Goal: Task Accomplishment & Management: Manage account settings

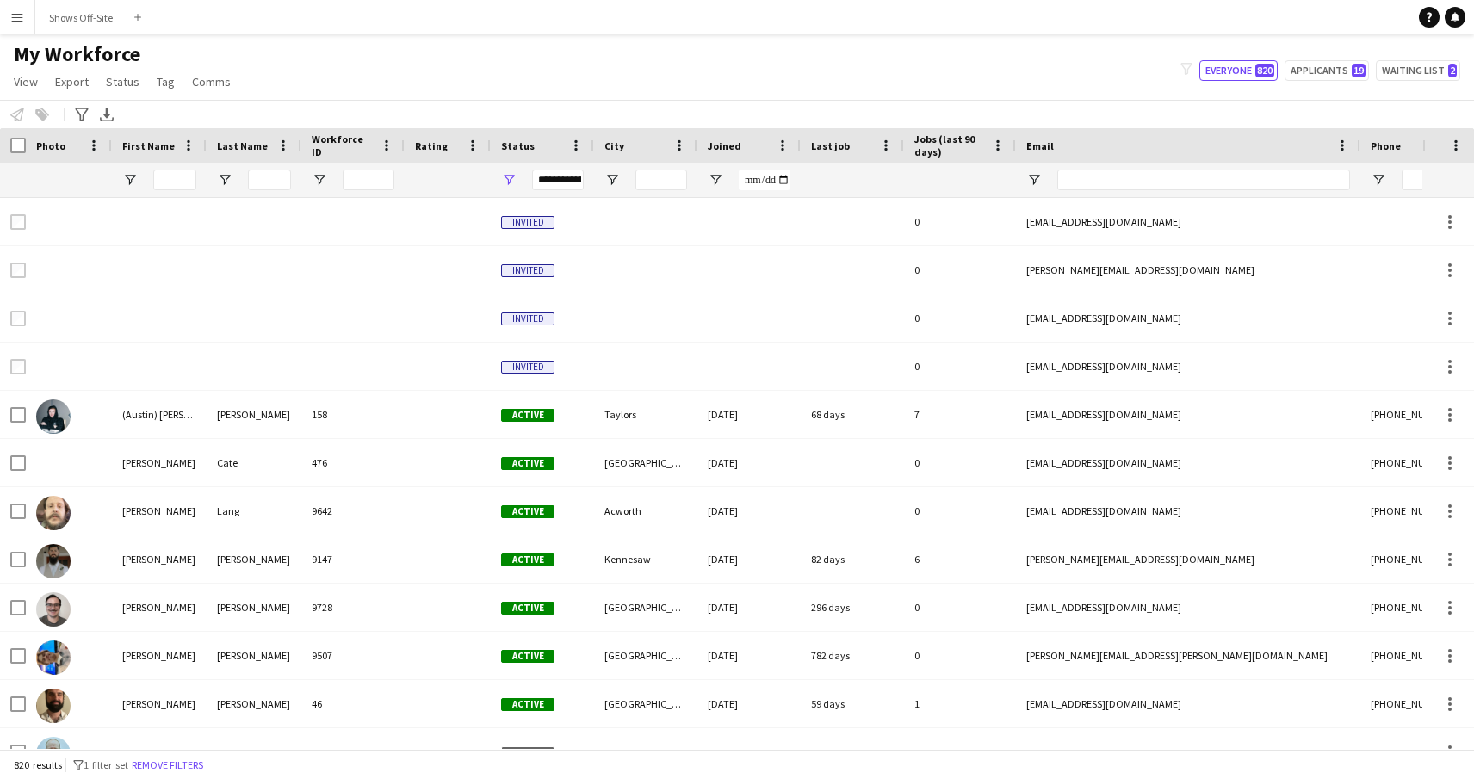
click at [14, 20] on app-icon "Menu" at bounding box center [17, 17] width 14 height 14
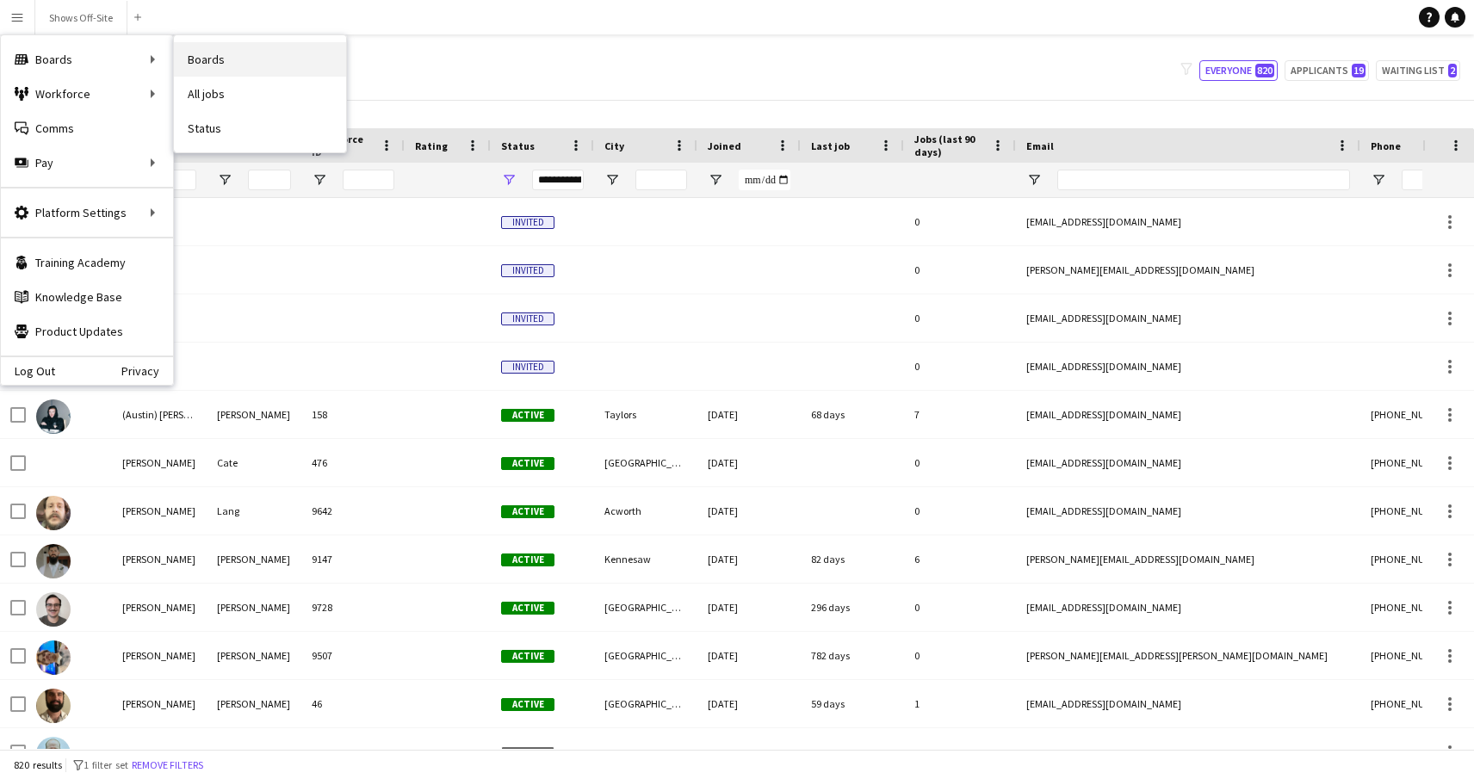
click at [258, 59] on link "Boards" at bounding box center [260, 59] width 172 height 34
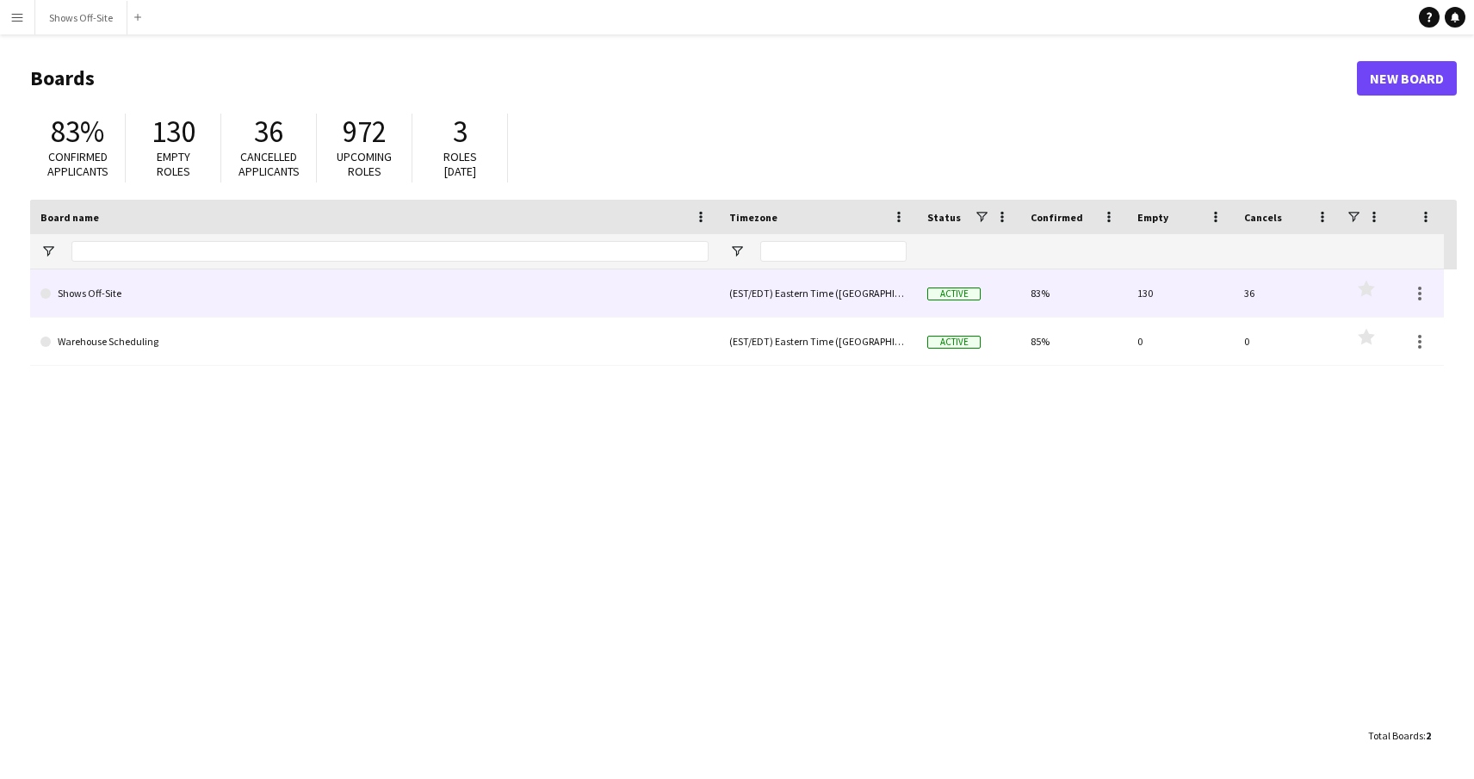
click at [444, 302] on link "Shows Off-Site" at bounding box center [374, 294] width 668 height 48
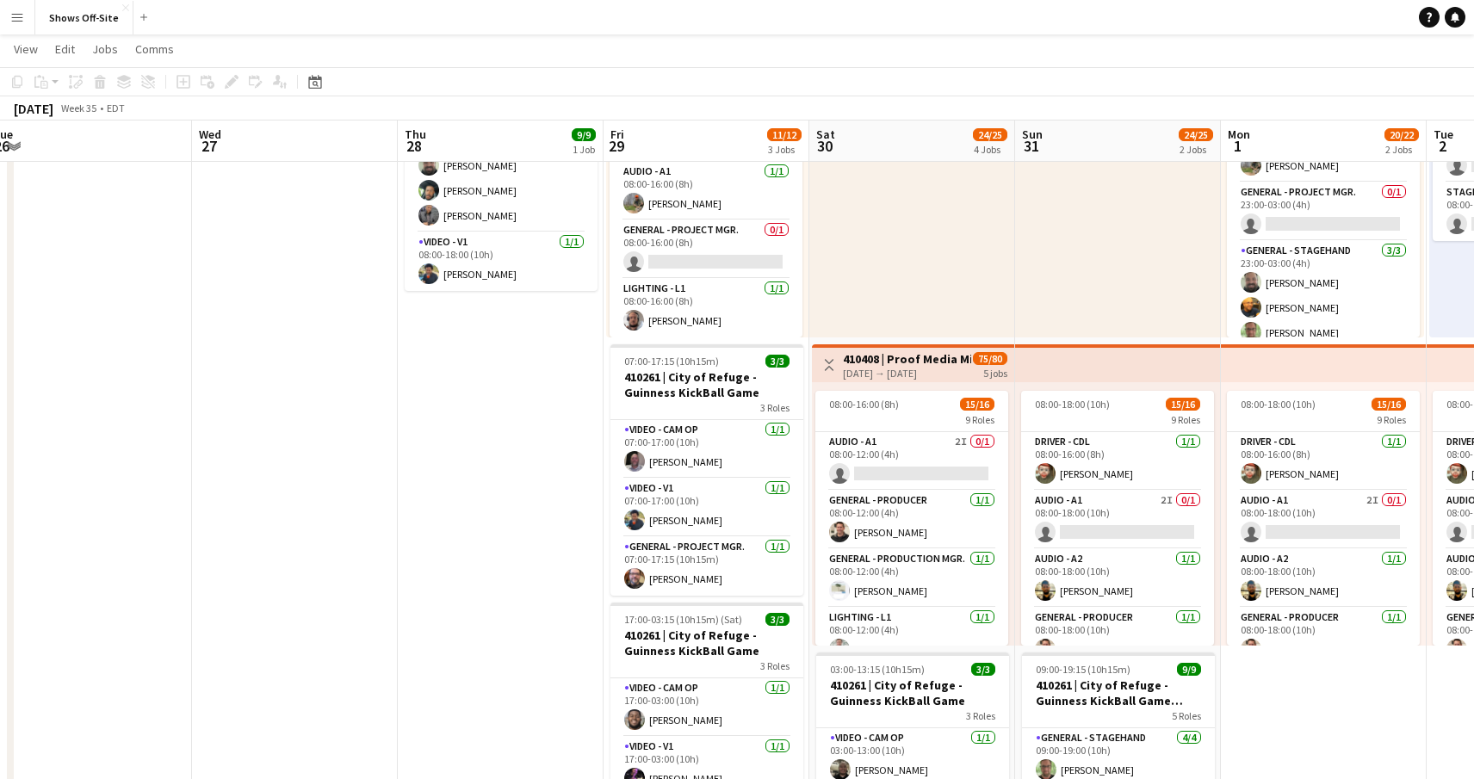
scroll to position [164, 0]
click at [889, 471] on app-card-role "Audio - A1 2I 0/1 08:00-12:00 (4h) single-neutral-actions" at bounding box center [911, 461] width 193 height 59
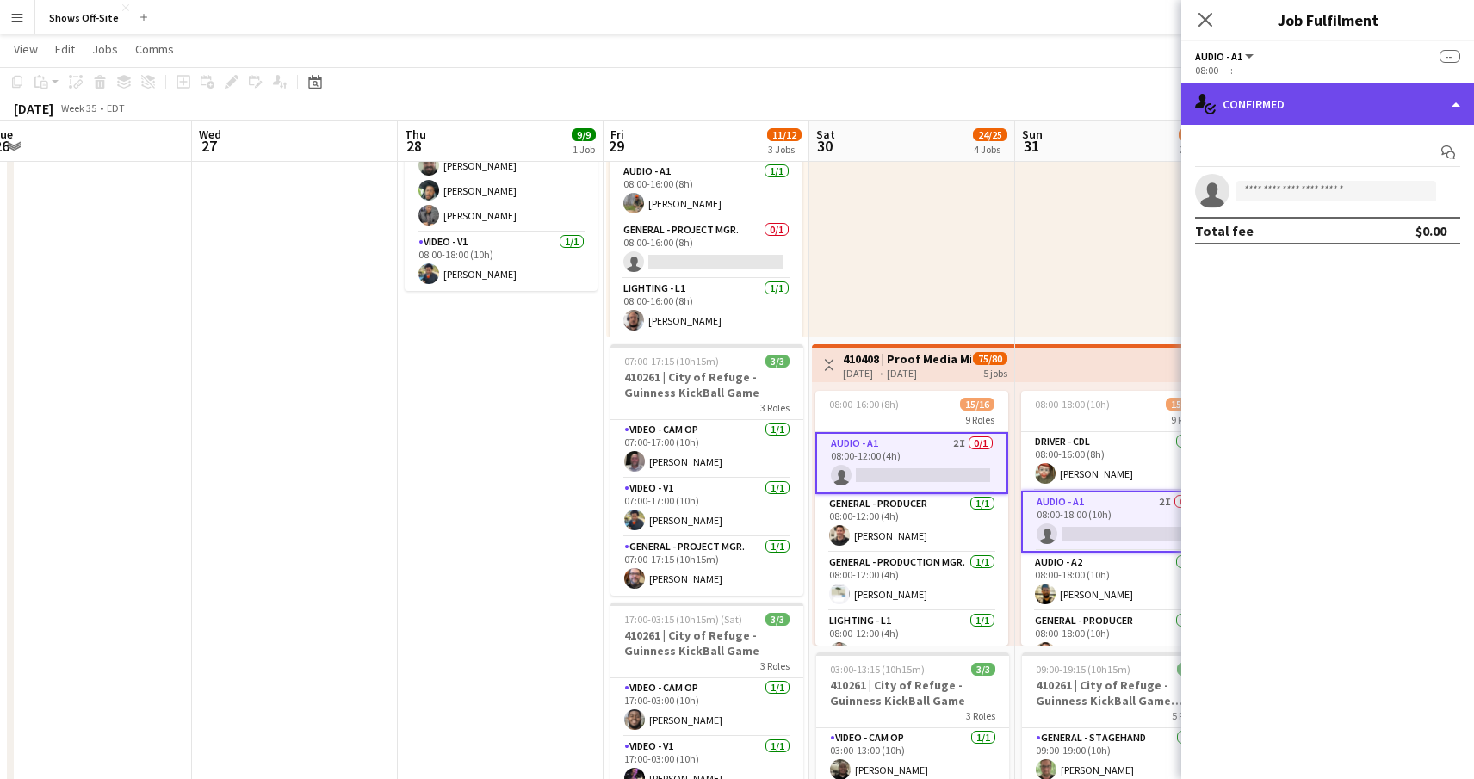
click at [1339, 106] on div "single-neutral-actions-check-2 Confirmed" at bounding box center [1327, 104] width 293 height 41
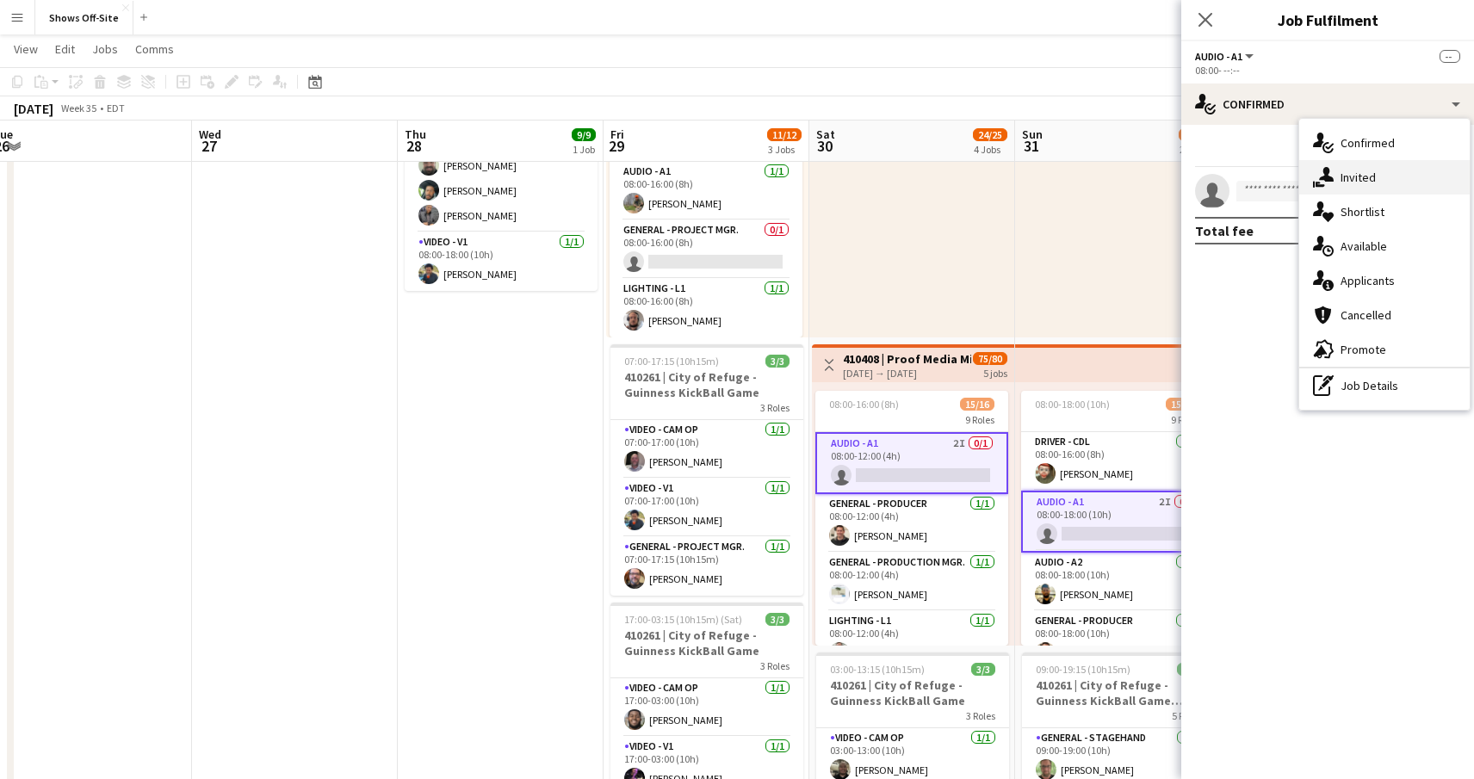
click at [1355, 175] on div "single-neutral-actions-share-1 Invited" at bounding box center [1384, 177] width 171 height 34
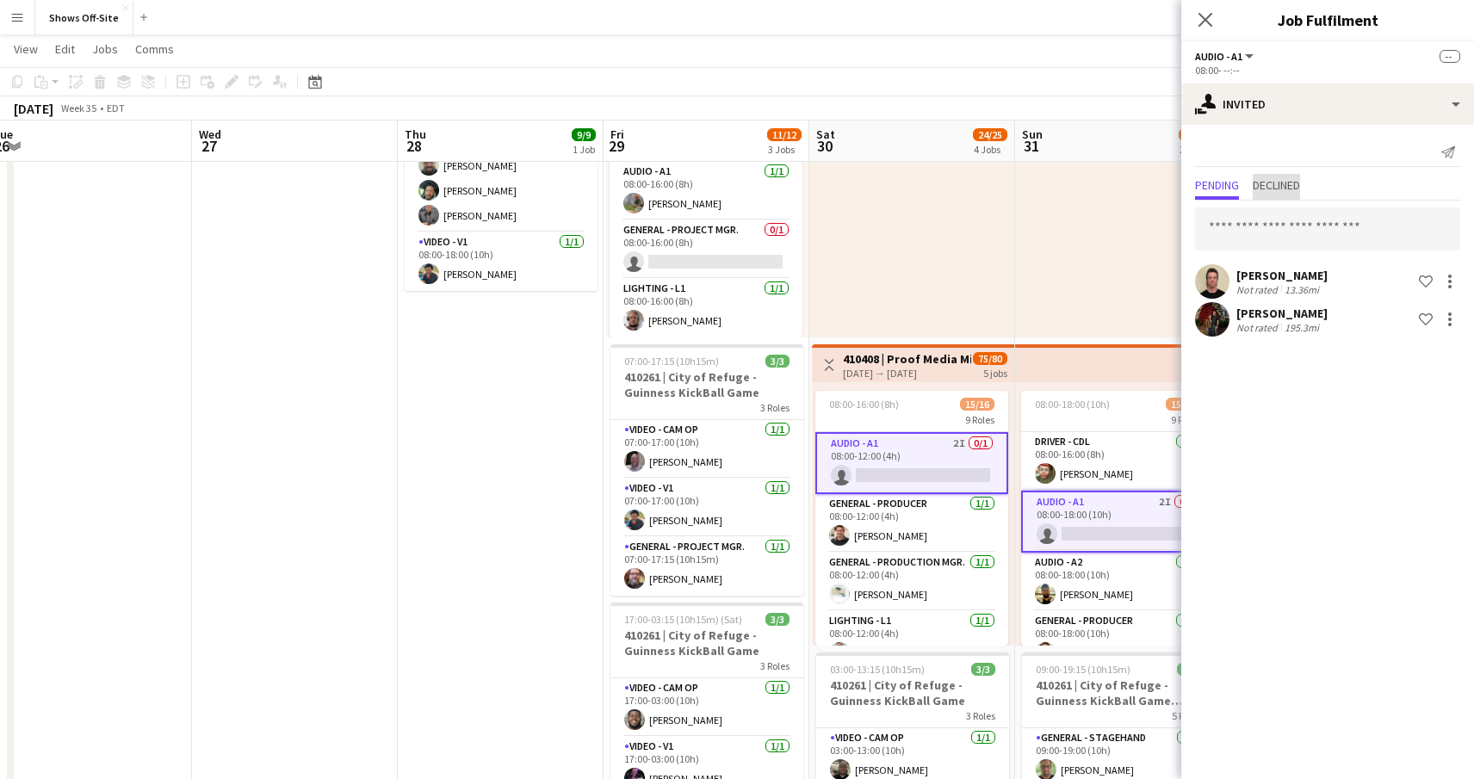
click at [1287, 182] on span "Declined" at bounding box center [1276, 185] width 47 height 12
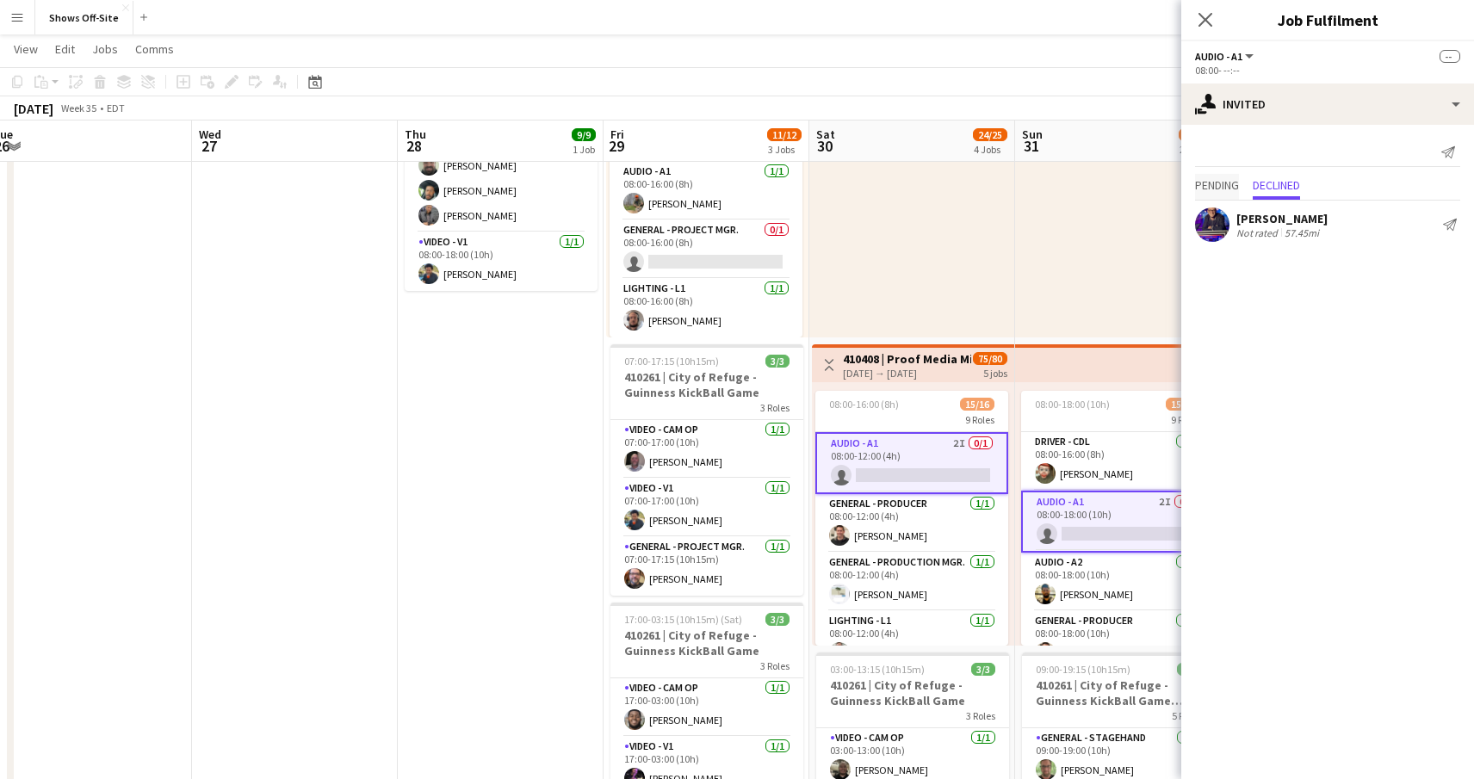
click at [1228, 183] on span "Pending" at bounding box center [1217, 185] width 44 height 12
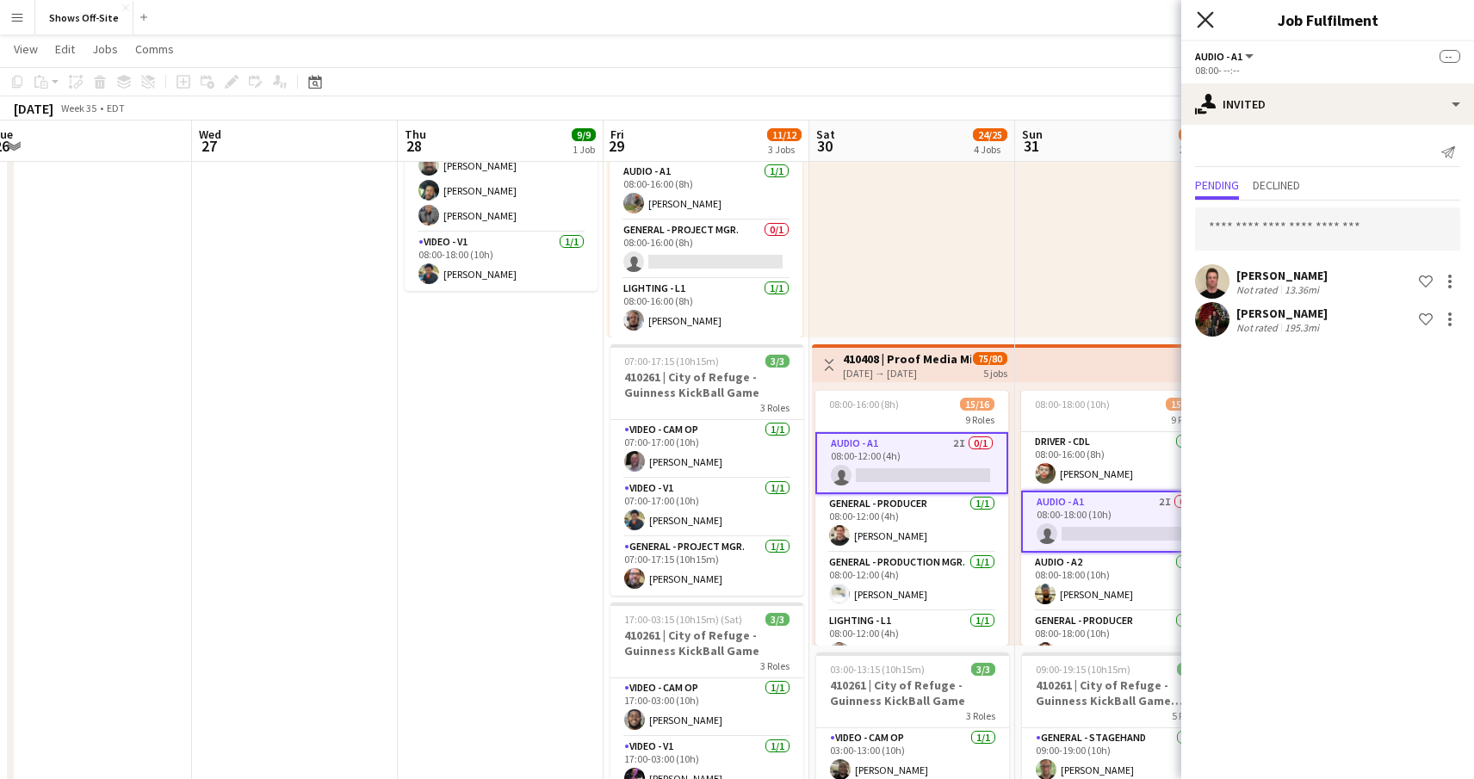
click at [1202, 19] on icon "Close pop-in" at bounding box center [1205, 19] width 16 height 16
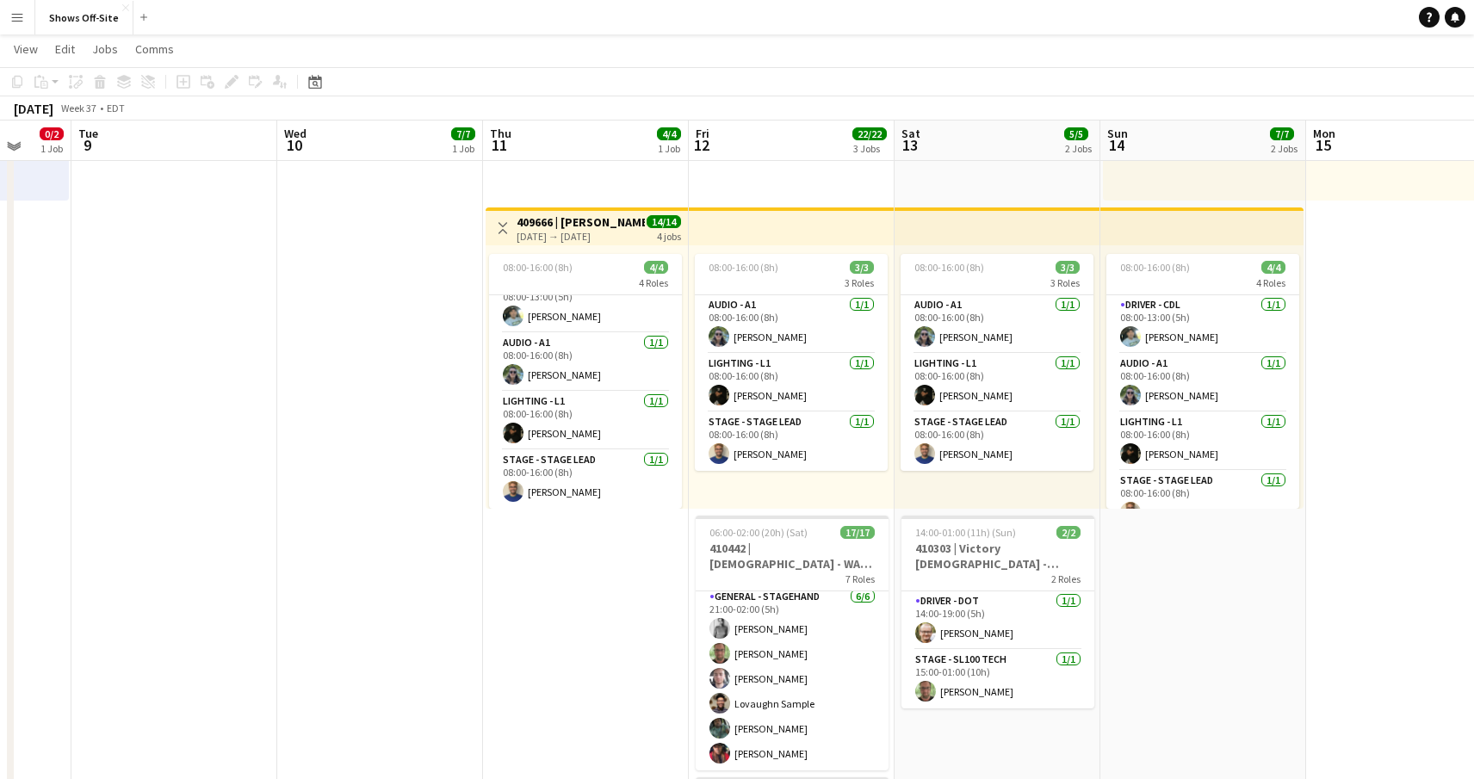
scroll to position [300, 0]
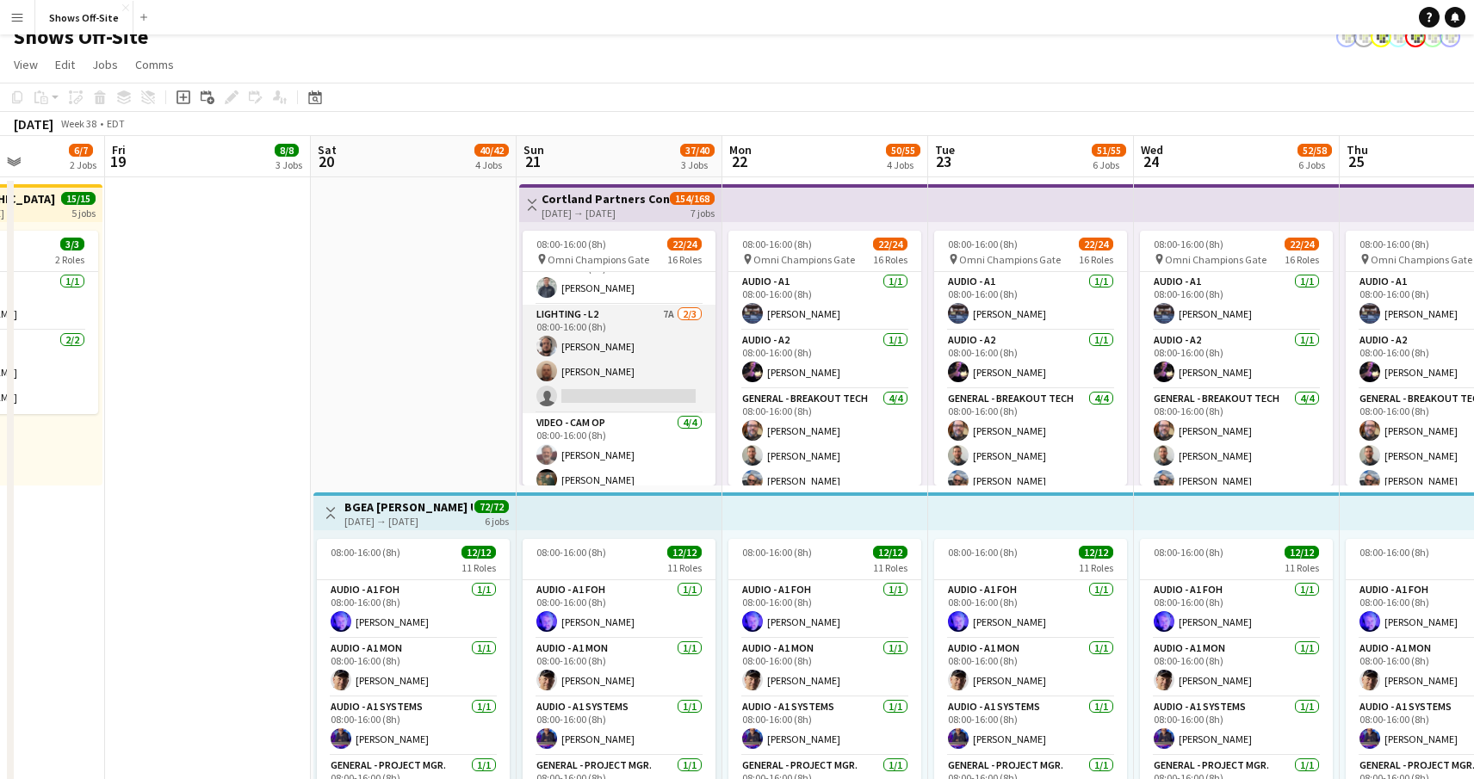
scroll to position [512, 0]
click at [621, 361] on app-card-role "Lighting - L2 7A [DATE] 08:00-16:00 (8h) [PERSON_NAME] [PERSON_NAME] single-neu…" at bounding box center [619, 357] width 193 height 109
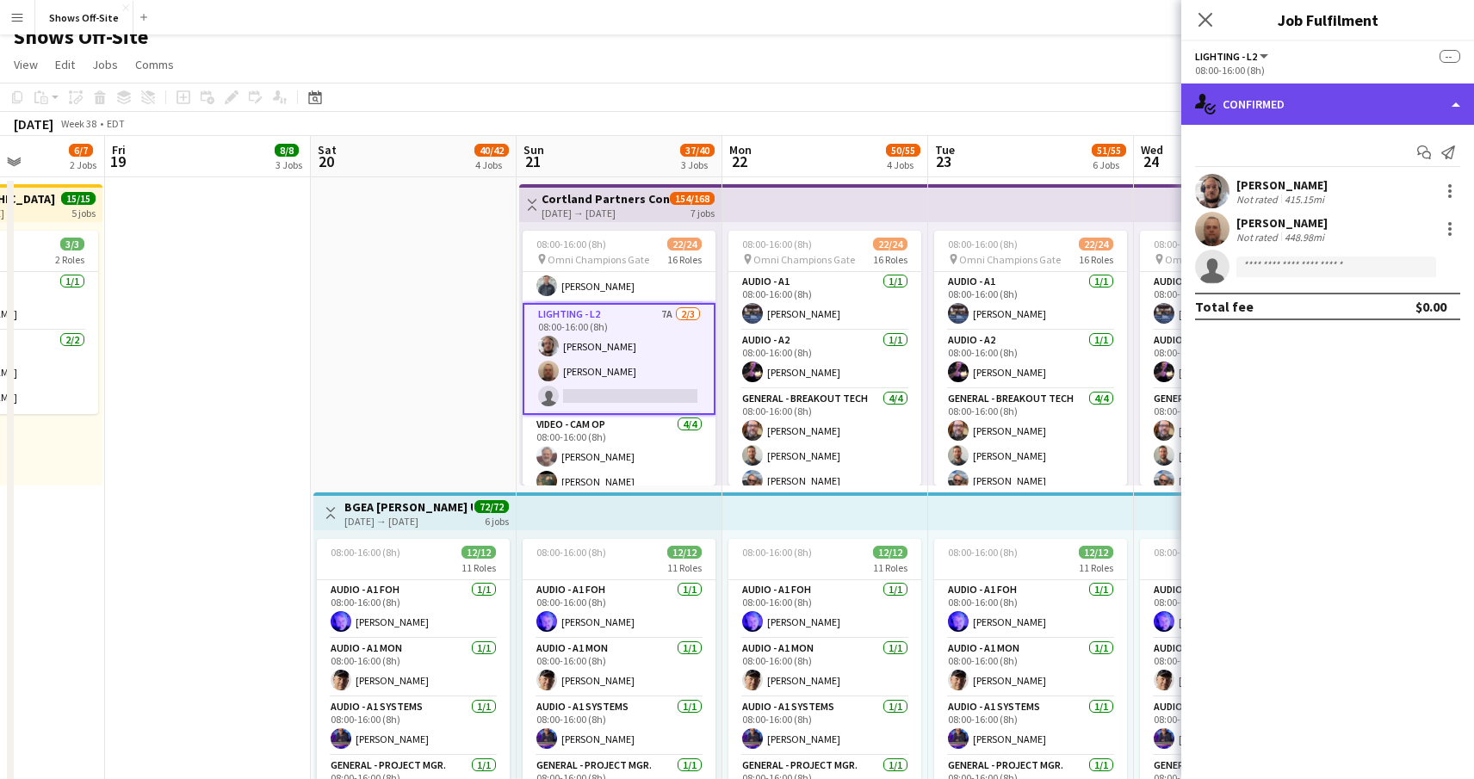
click at [1333, 109] on div "single-neutral-actions-check-2 Confirmed" at bounding box center [1327, 104] width 293 height 41
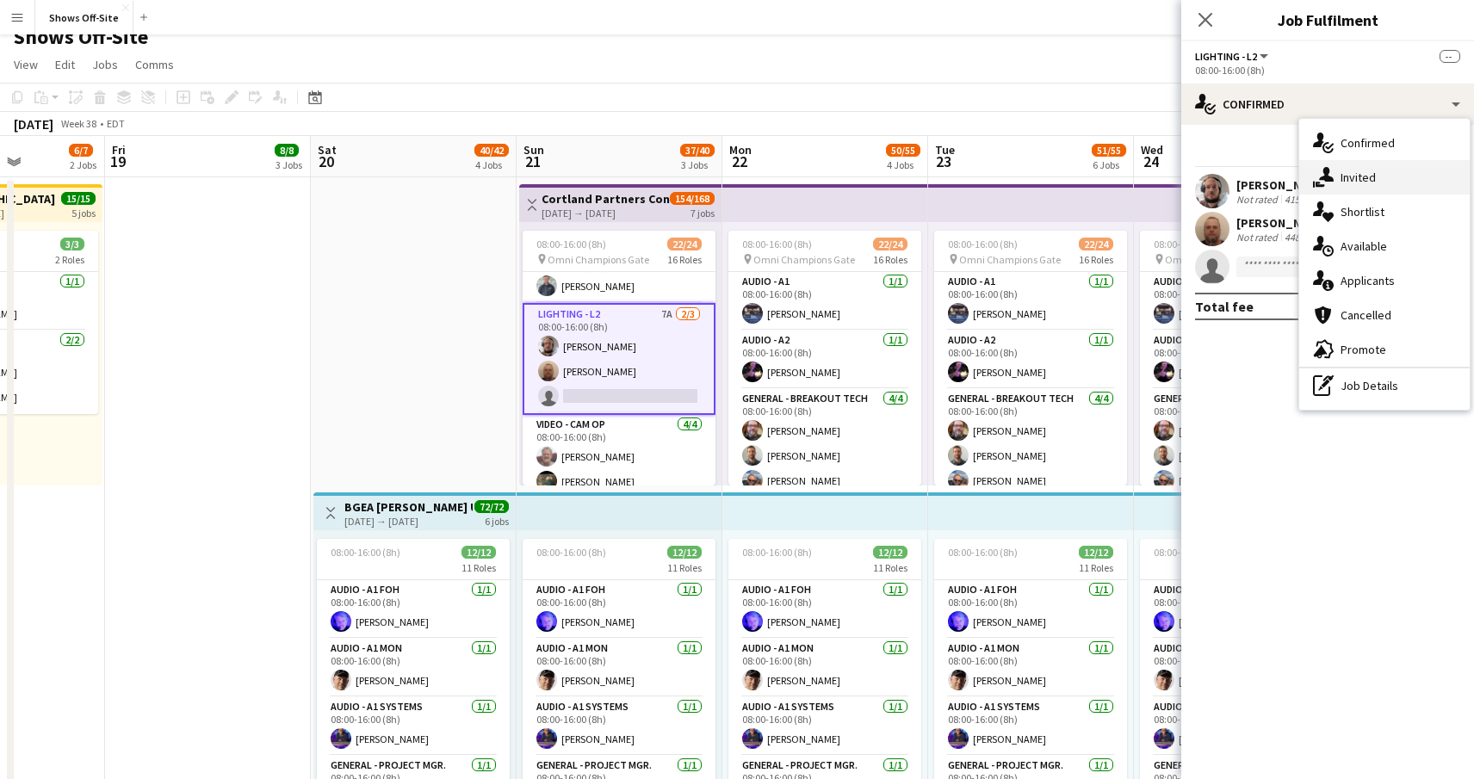
click at [1356, 176] on div "single-neutral-actions-share-1 Invited" at bounding box center [1384, 177] width 171 height 34
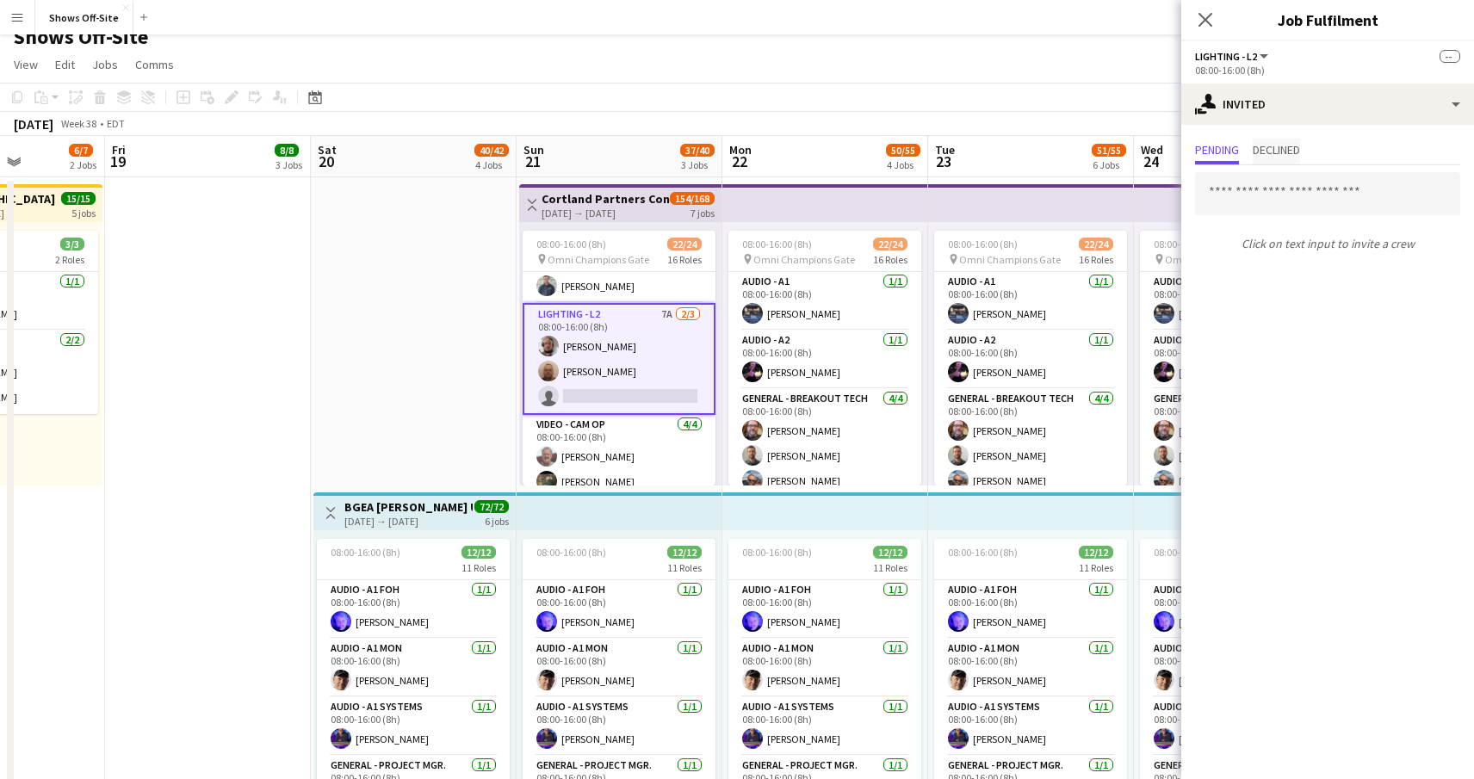
click at [1282, 152] on span "Declined" at bounding box center [1276, 150] width 47 height 12
click at [1202, 14] on icon "Close pop-in" at bounding box center [1205, 19] width 16 height 16
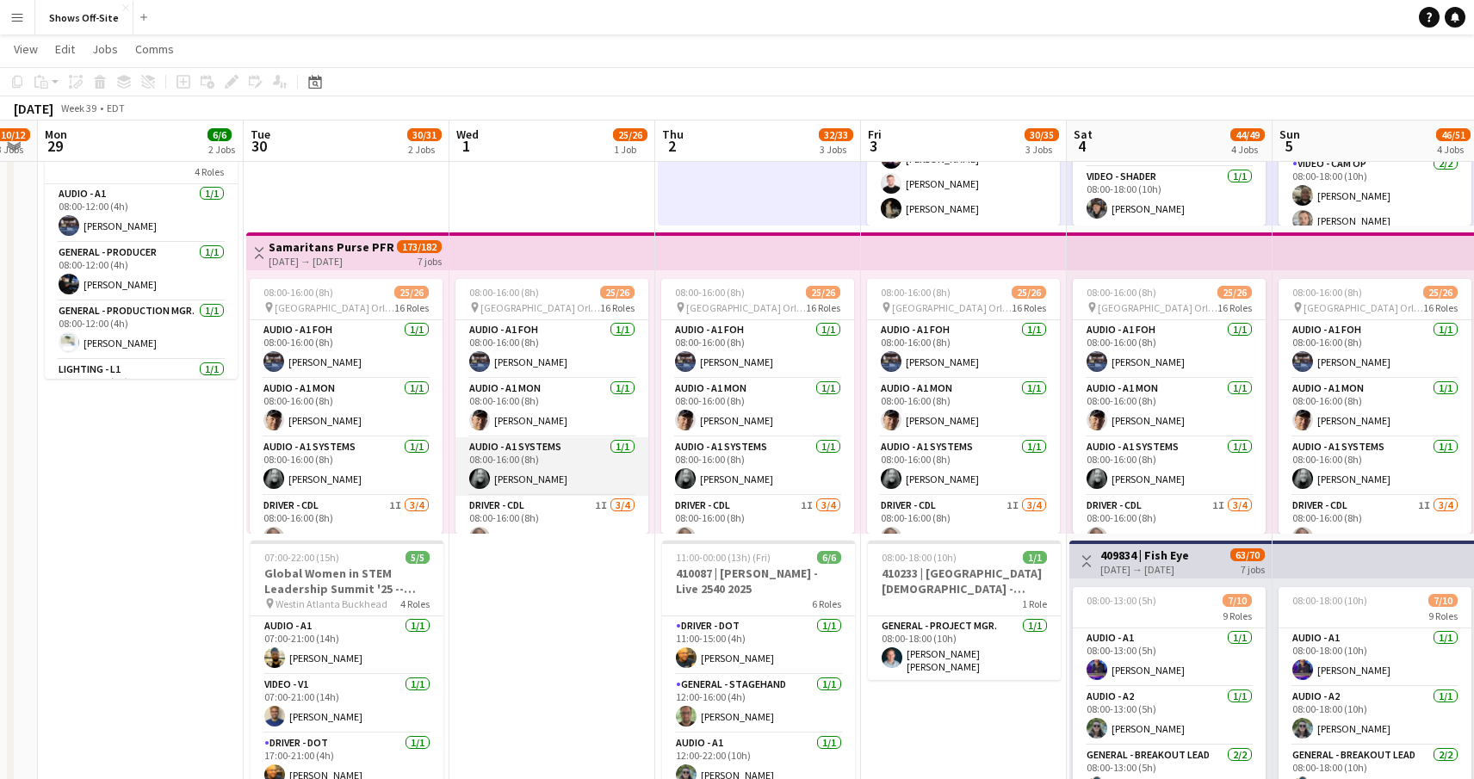
scroll to position [0, 579]
click at [565, 470] on app-card-role "Audio - A1 Systems [DATE] 08:00-16:00 (8h) [PERSON_NAME]" at bounding box center [552, 466] width 193 height 59
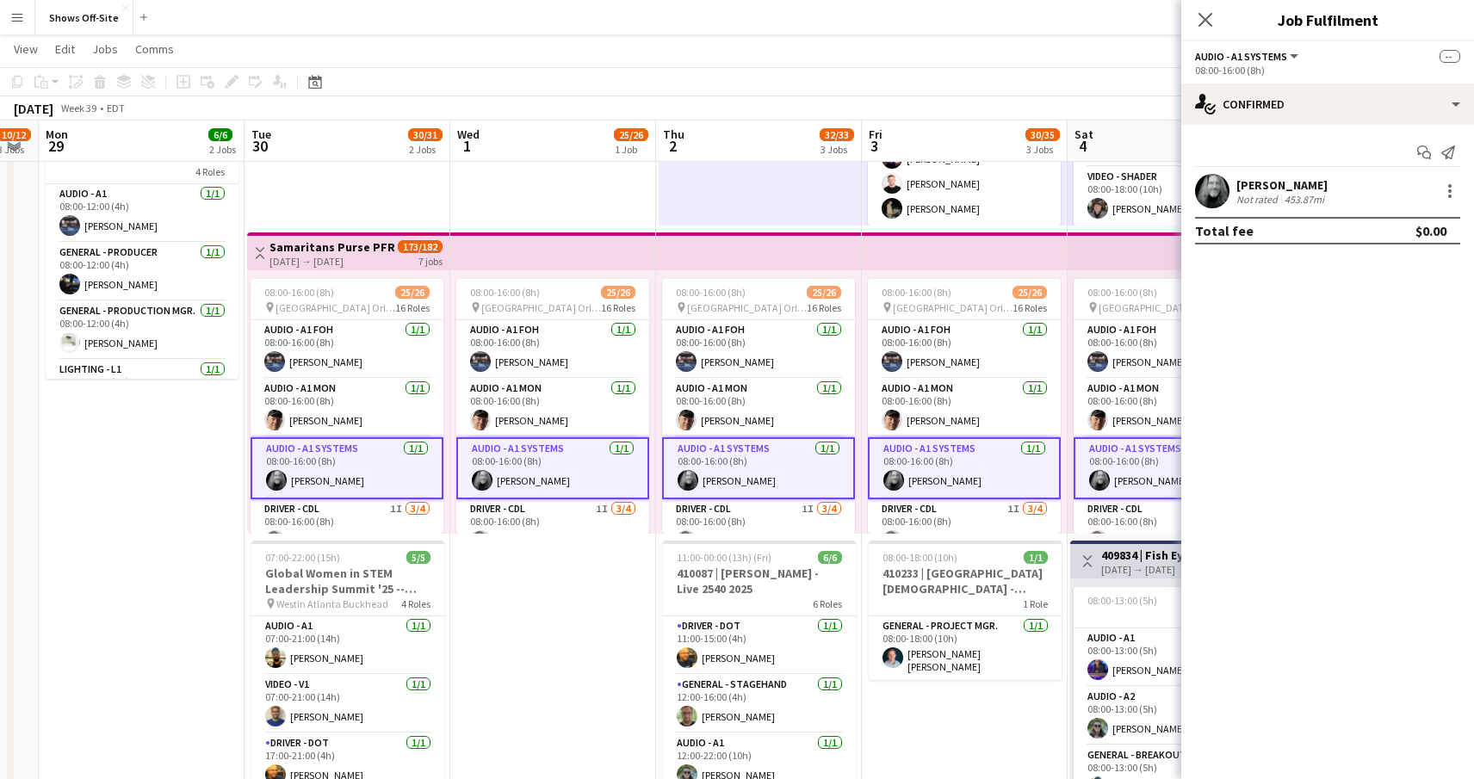
click at [1213, 192] on app-user-avatar at bounding box center [1212, 191] width 34 height 34
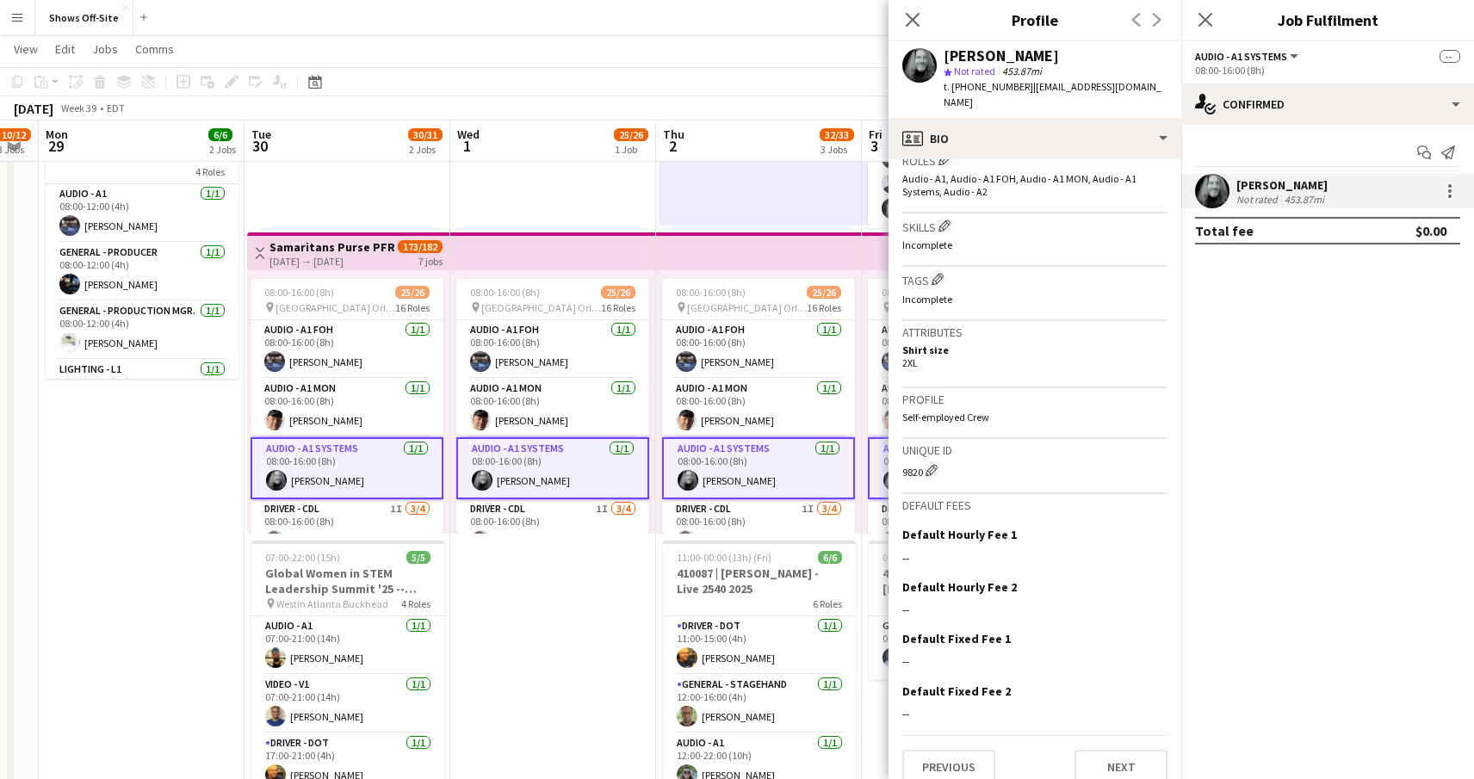
scroll to position [575, 0]
click at [908, 14] on icon "Close pop-in" at bounding box center [912, 19] width 16 height 16
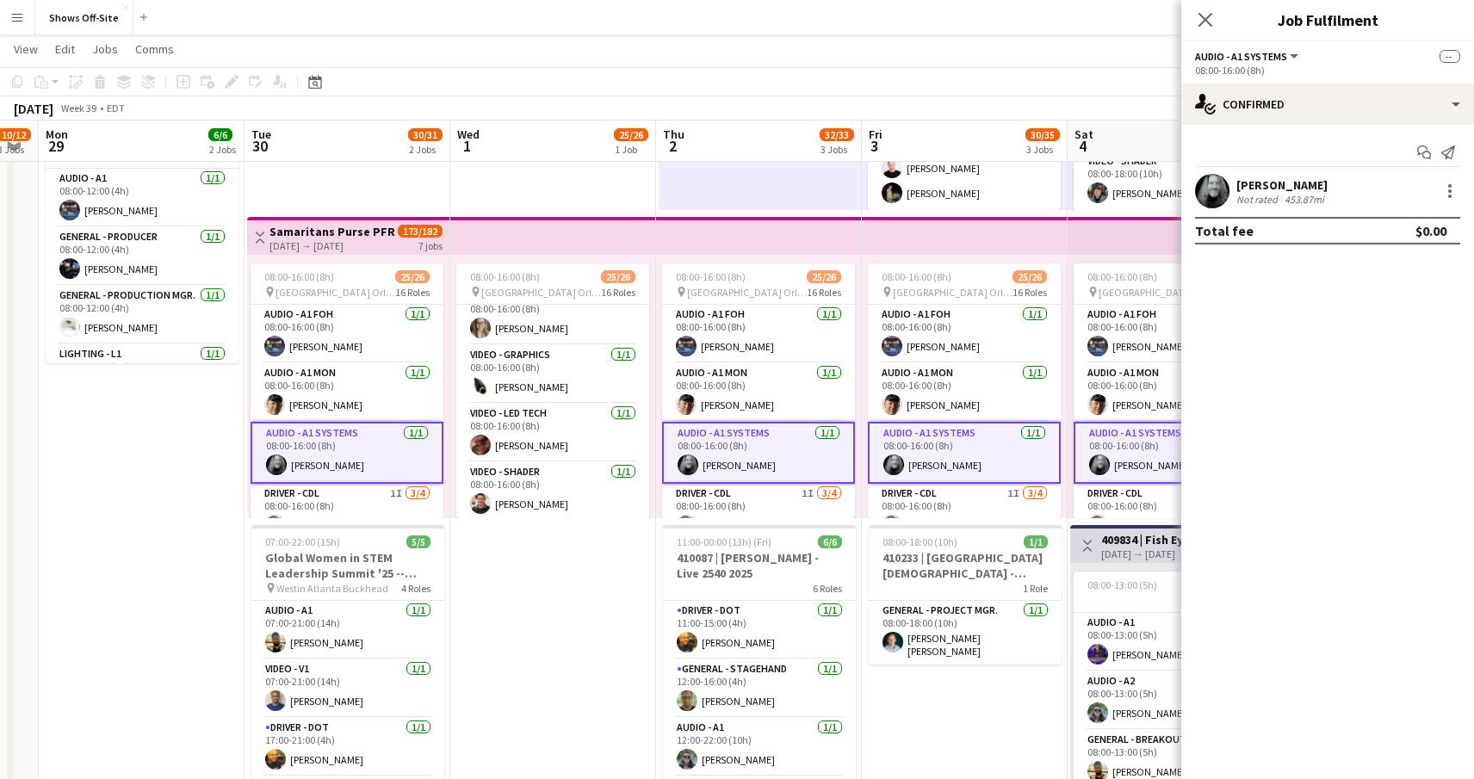
scroll to position [922, 0]
click at [1206, 20] on icon at bounding box center [1205, 19] width 16 height 16
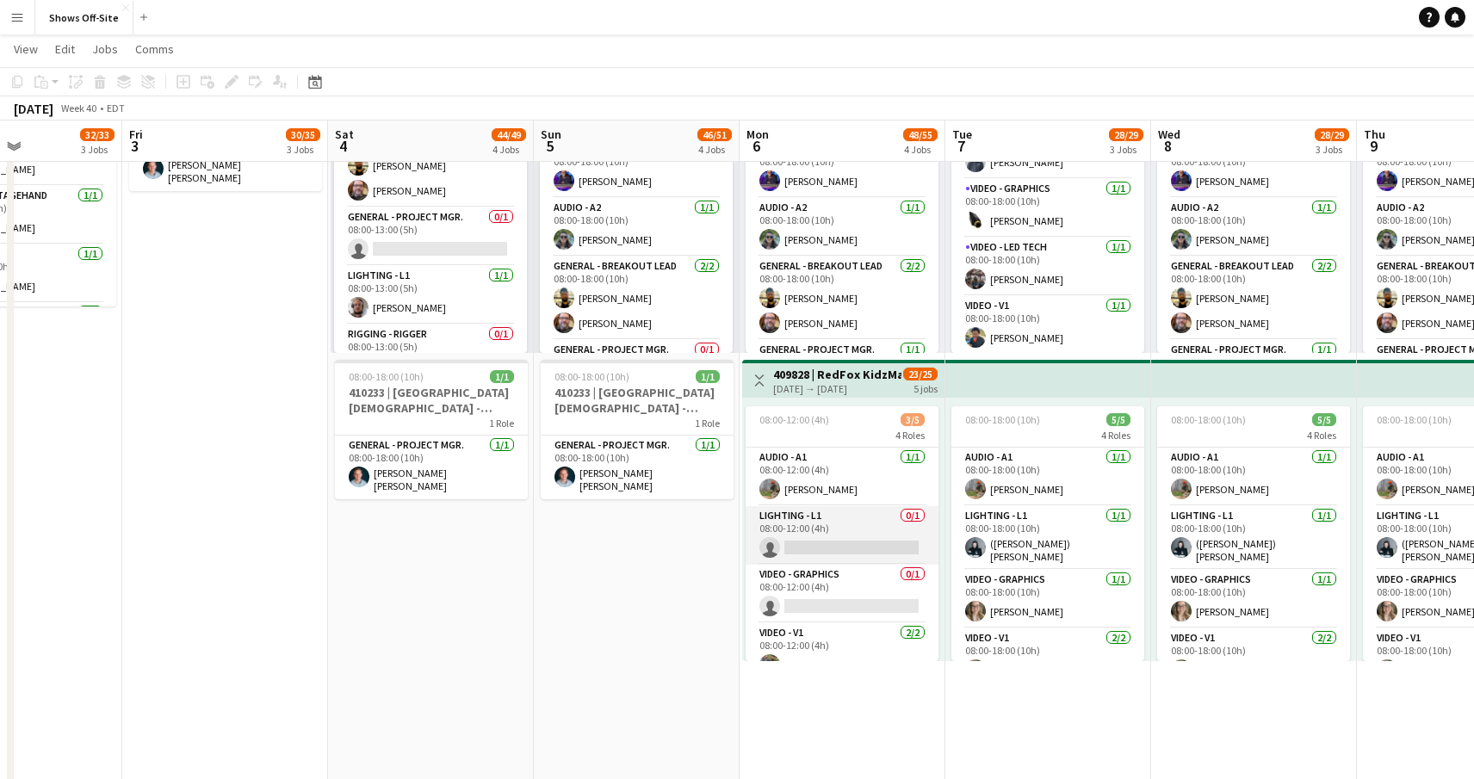
scroll to position [0, 0]
click at [841, 528] on app-card-role "Lighting - L1 0/1 08:00-12:00 (4h) single-neutral-actions" at bounding box center [842, 535] width 193 height 59
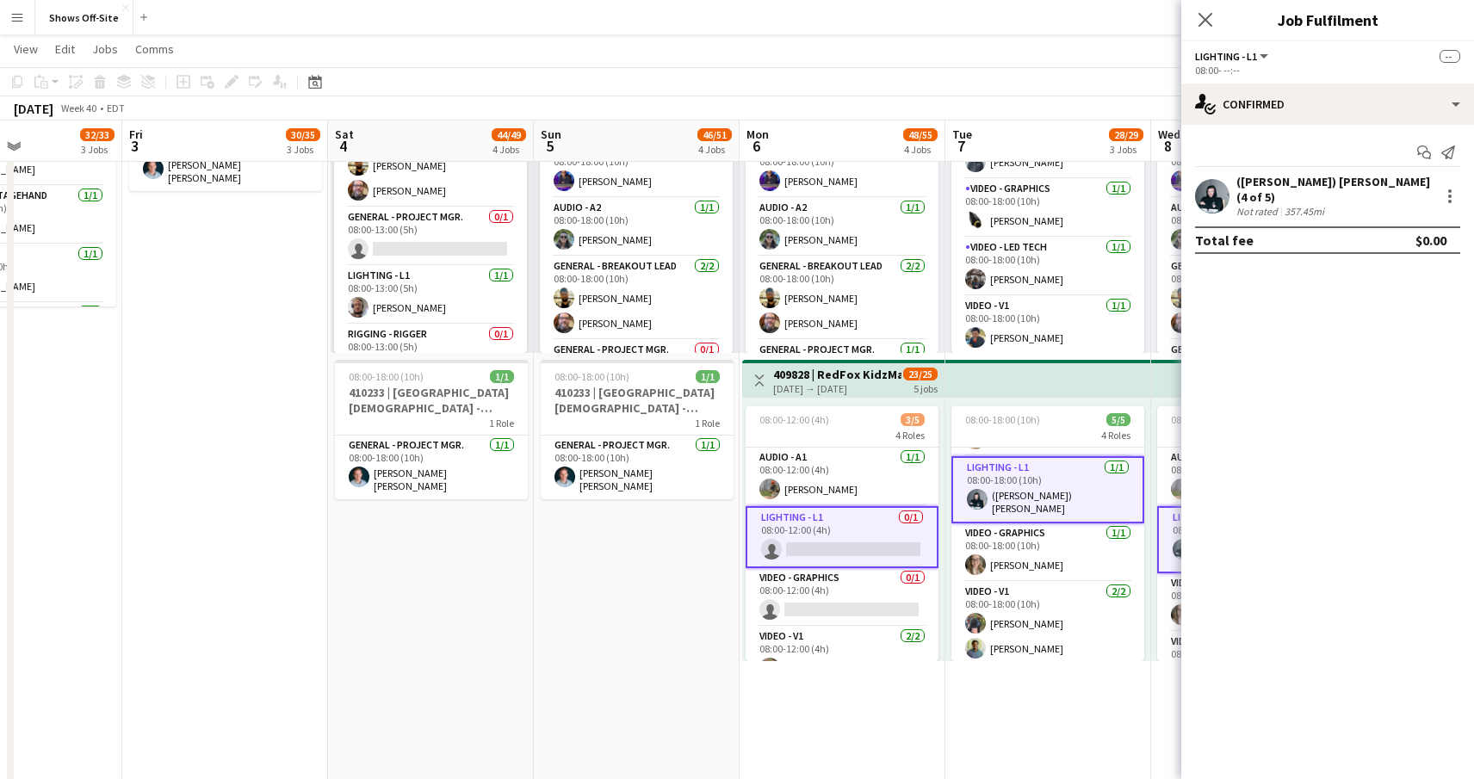
scroll to position [49, 0]
click at [1201, 17] on icon "Close pop-in" at bounding box center [1205, 19] width 16 height 16
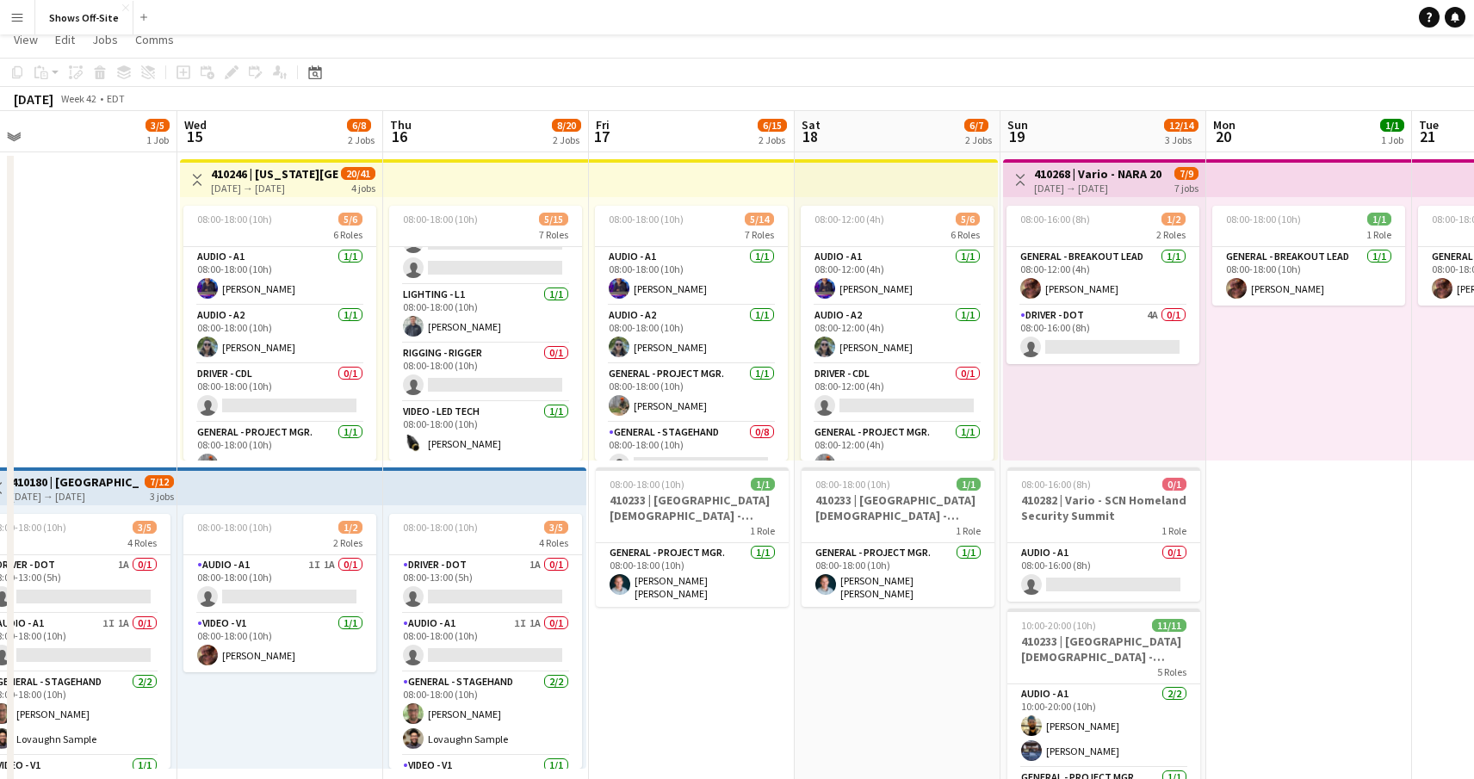
scroll to position [0, 0]
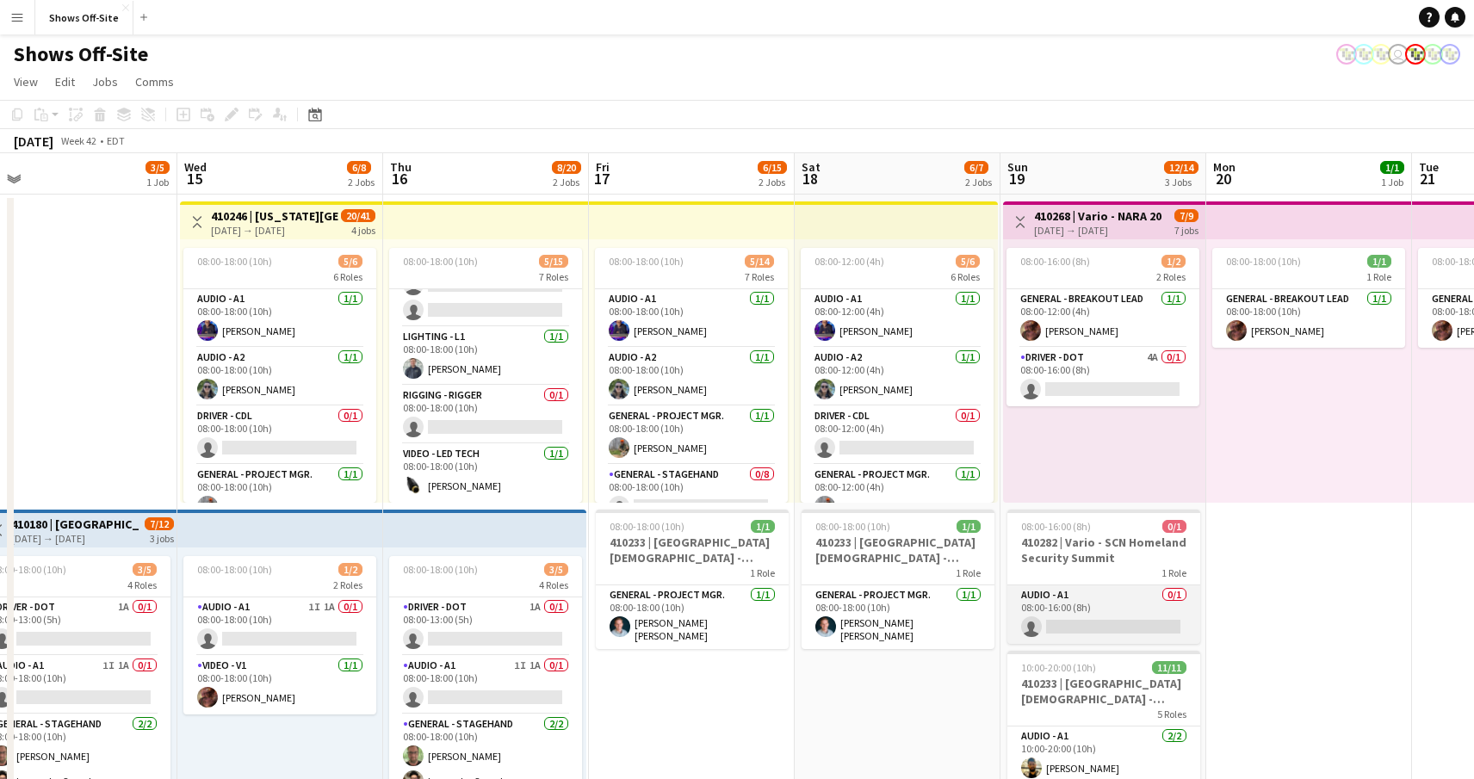
click at [1107, 609] on app-card-role "Audio - A1 0/1 08:00-16:00 (8h) single-neutral-actions" at bounding box center [1104, 615] width 193 height 59
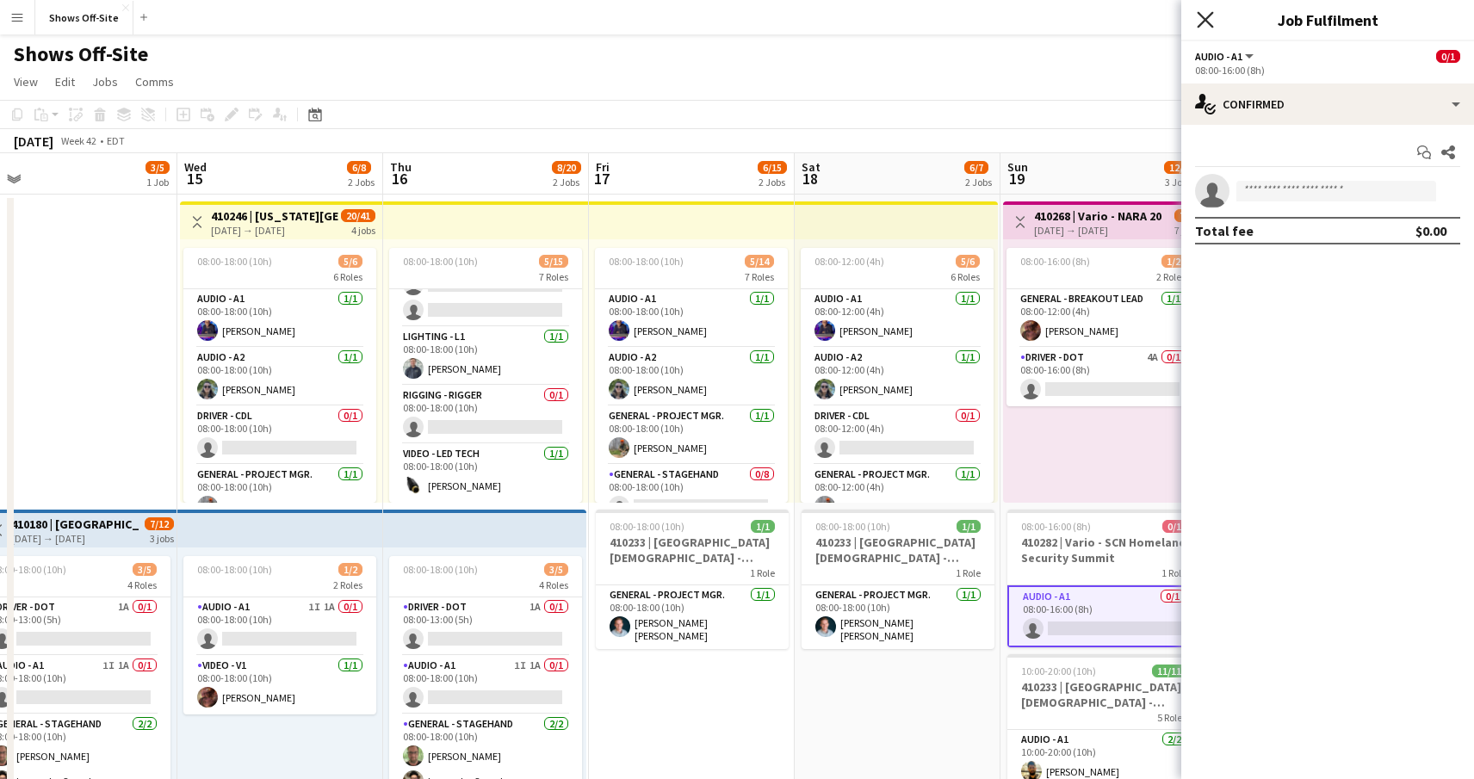
click at [1200, 22] on icon "Close pop-in" at bounding box center [1205, 19] width 16 height 16
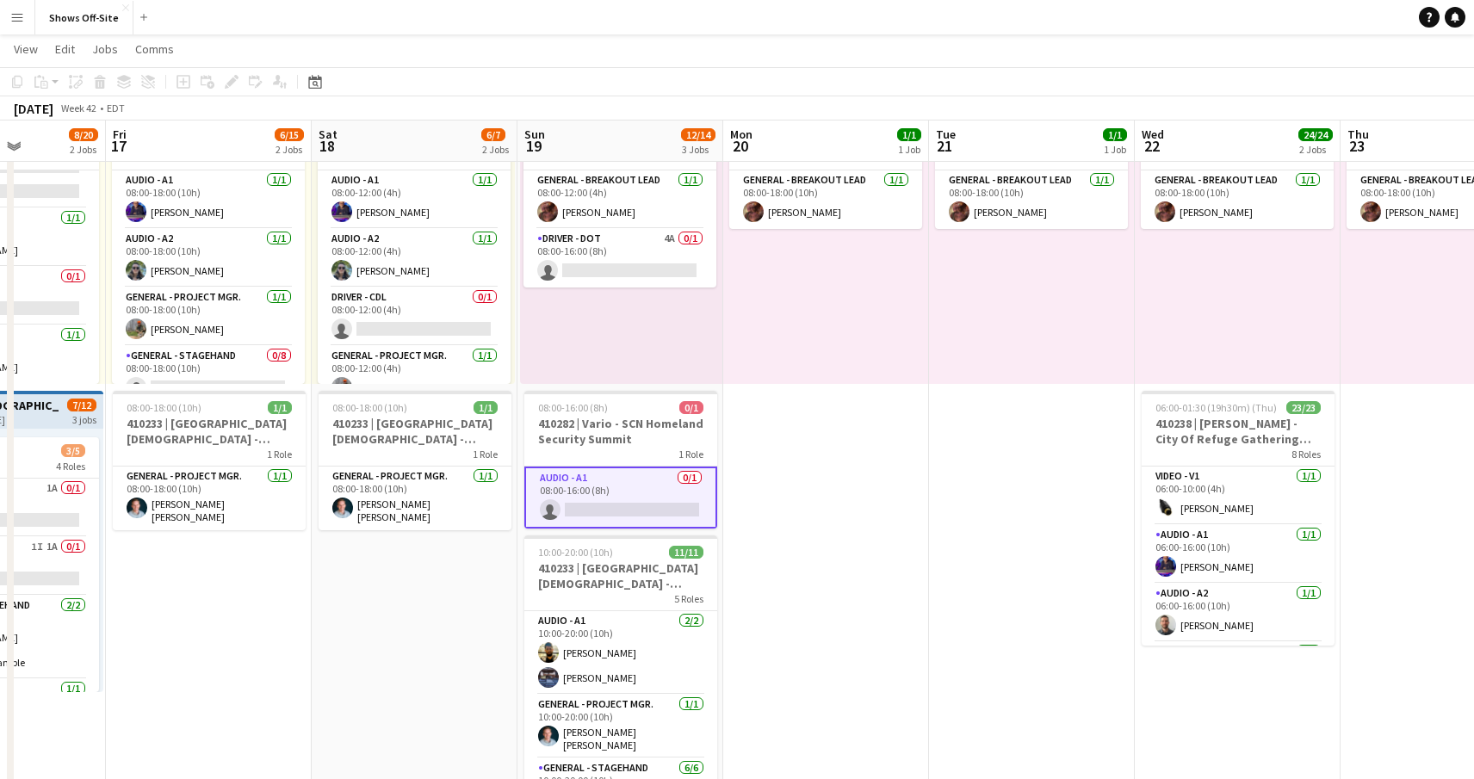
scroll to position [0, 519]
